Goal: Find specific page/section: Find specific page/section

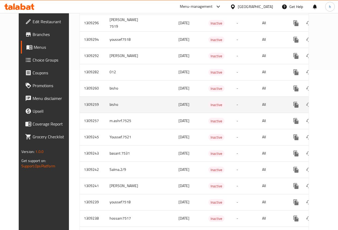
scroll to position [187, 0]
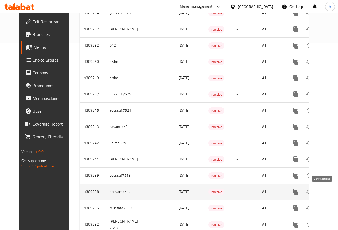
click at [332, 194] on icon "enhanced table" at bounding box center [334, 192] width 5 height 5
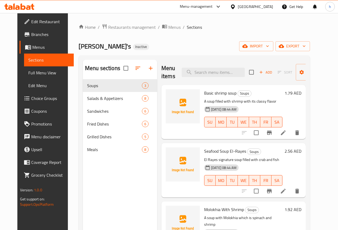
click at [158, 27] on li "/" at bounding box center [159, 27] width 2 height 6
click at [162, 27] on span "breadcrumb" at bounding box center [165, 27] width 6 height 7
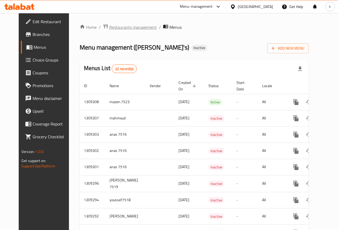
click at [129, 28] on span "Restaurants management" at bounding box center [132, 27] width 47 height 6
